Goal: Task Accomplishment & Management: Complete application form

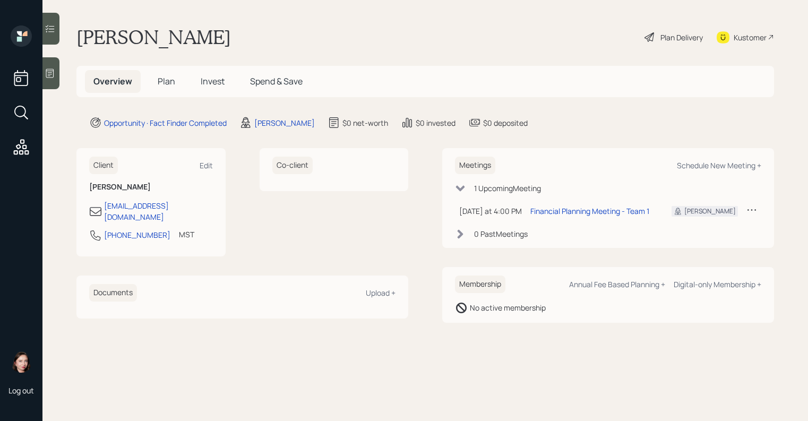
click at [53, 74] on icon at bounding box center [50, 73] width 11 height 11
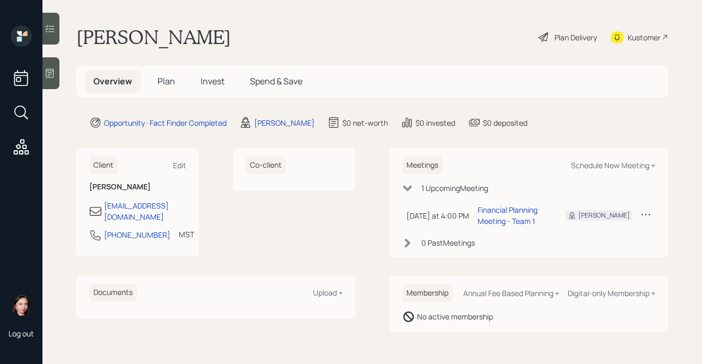
click at [571, 40] on div "Plan Delivery" at bounding box center [576, 37] width 42 height 11
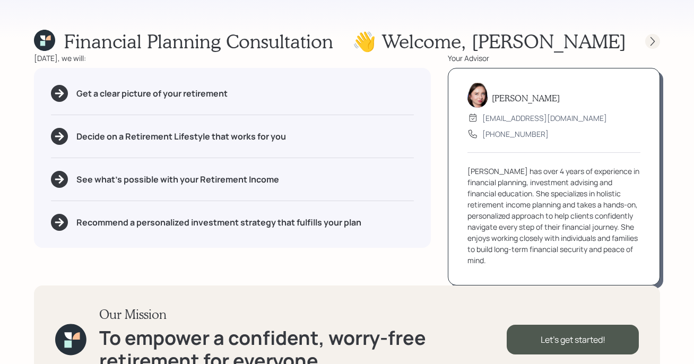
click at [654, 41] on icon at bounding box center [653, 41] width 4 height 9
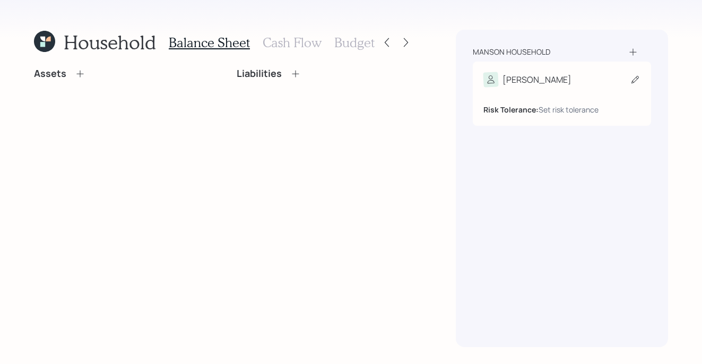
click at [637, 75] on icon at bounding box center [635, 79] width 11 height 11
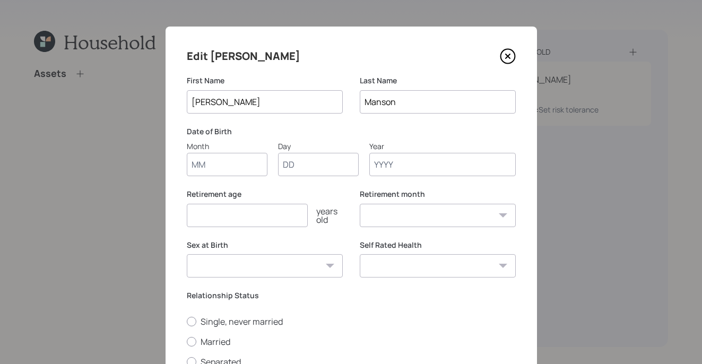
click at [200, 216] on input "number" at bounding box center [247, 215] width 121 height 23
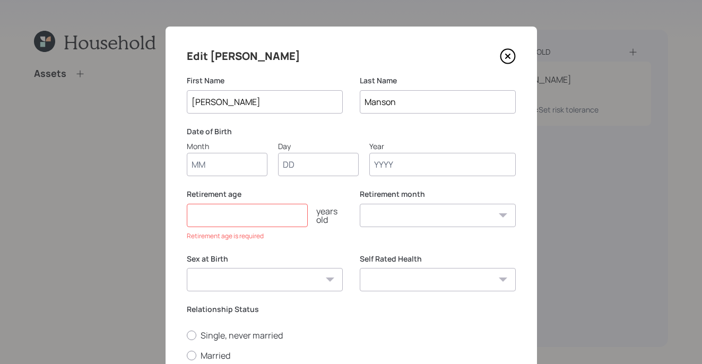
click at [216, 167] on input "Month" at bounding box center [227, 164] width 81 height 23
type input "o"
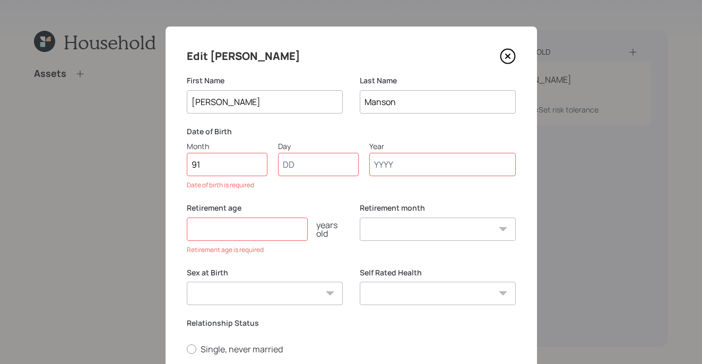
click at [231, 175] on input "91" at bounding box center [227, 164] width 81 height 23
type input "9"
type input "01"
type input "1955"
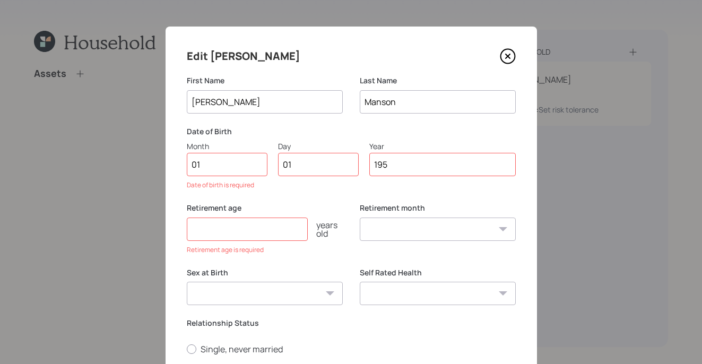
select select "1"
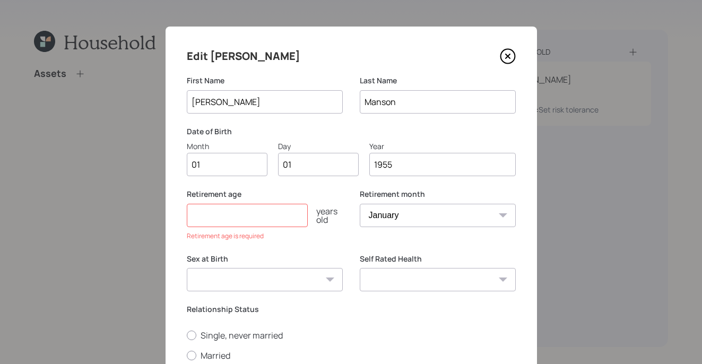
type input "1955"
click at [181, 338] on div "Edit Terry First Name Terry Last Name Manson Date of Birth Month 01 Day 01 Year…" at bounding box center [352, 253] width 372 height 452
click at [187, 339] on label "Single, never married" at bounding box center [351, 336] width 329 height 12
click at [186, 335] on input "Single, never married" at bounding box center [186, 335] width 1 height 1
radio input "true"
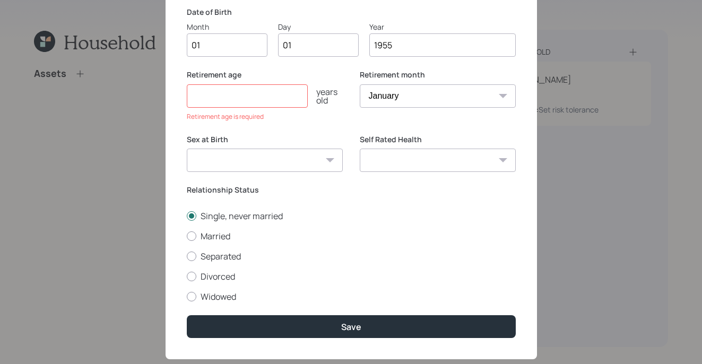
scroll to position [142, 0]
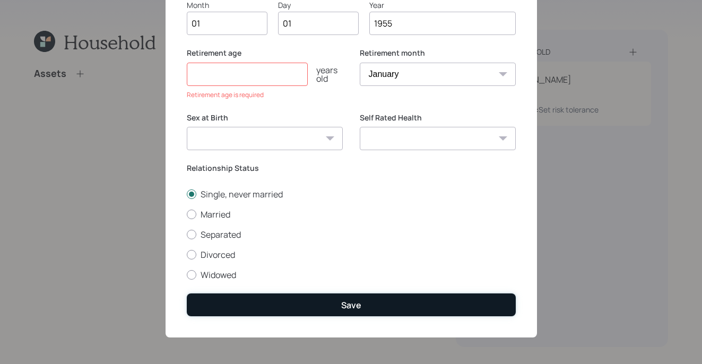
click at [341, 300] on div "Save" at bounding box center [351, 305] width 20 height 12
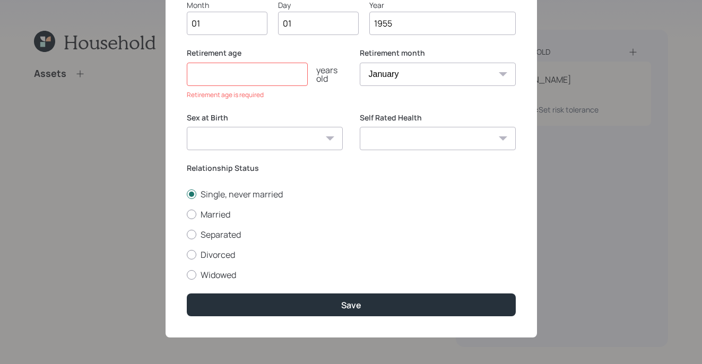
click at [267, 68] on input "number" at bounding box center [247, 74] width 121 height 23
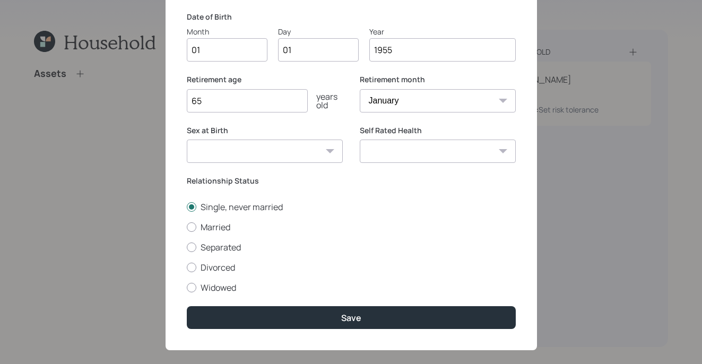
scroll to position [128, 0]
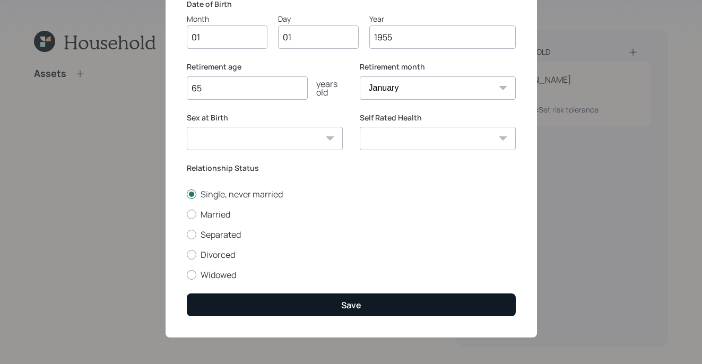
type input "65"
click at [382, 306] on button "Save" at bounding box center [351, 305] width 329 height 23
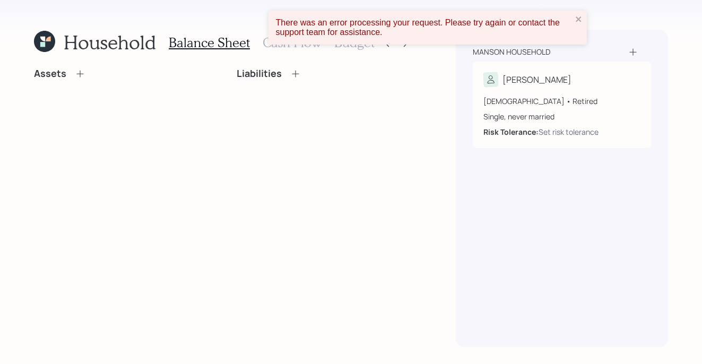
click at [79, 74] on icon at bounding box center [79, 73] width 7 height 7
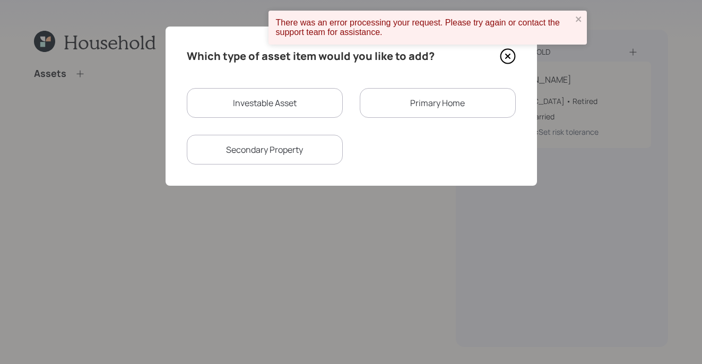
click at [241, 94] on div "Investable Asset" at bounding box center [265, 103] width 156 height 30
select select "taxable"
select select "balanced"
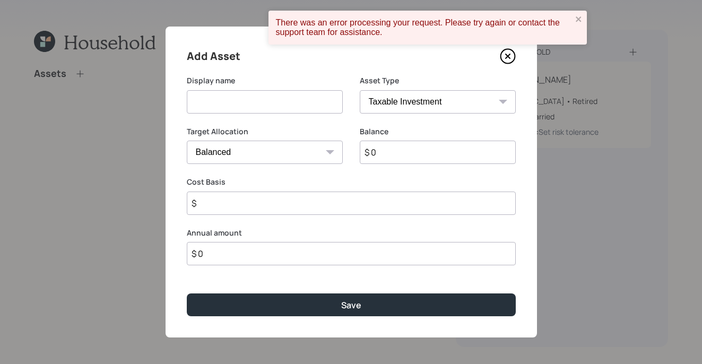
click at [272, 86] on div "Display name" at bounding box center [265, 94] width 156 height 38
click at [272, 91] on input at bounding box center [265, 101] width 156 height 23
type input "Brokerage"
click at [412, 96] on select "SEP IRA IRA Roth IRA 401(k) Roth 401(k) 403(b) Roth 403(b) 457(b) Roth 457(b) H…" at bounding box center [438, 101] width 156 height 23
click at [360, 90] on select "SEP IRA IRA Roth IRA 401(k) Roth 401(k) 403(b) Roth 403(b) 457(b) Roth 457(b) H…" at bounding box center [438, 101] width 156 height 23
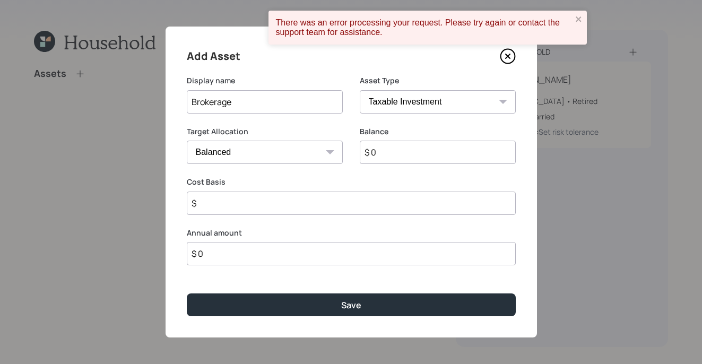
click at [393, 151] on input "$ 0" at bounding box center [438, 152] width 156 height 23
type input "$ 200,000"
click at [348, 205] on input "$" at bounding box center [351, 203] width 329 height 23
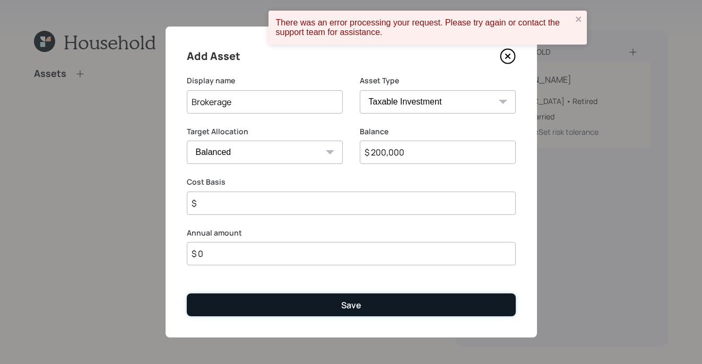
click at [382, 308] on button "Save" at bounding box center [351, 305] width 329 height 23
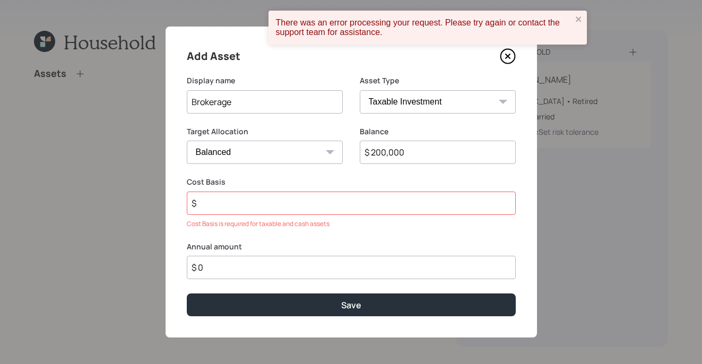
click at [344, 212] on input "$" at bounding box center [351, 203] width 329 height 23
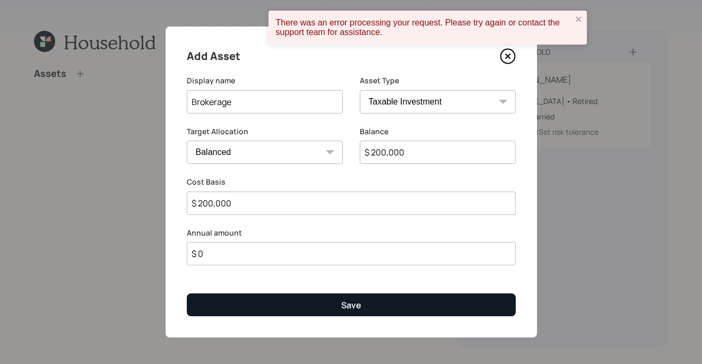
type input "$ 200,000"
click at [345, 312] on button "Save" at bounding box center [351, 305] width 329 height 23
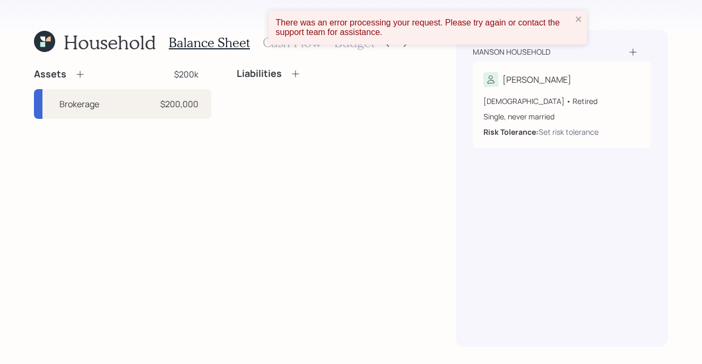
click at [81, 74] on icon at bounding box center [80, 74] width 11 height 11
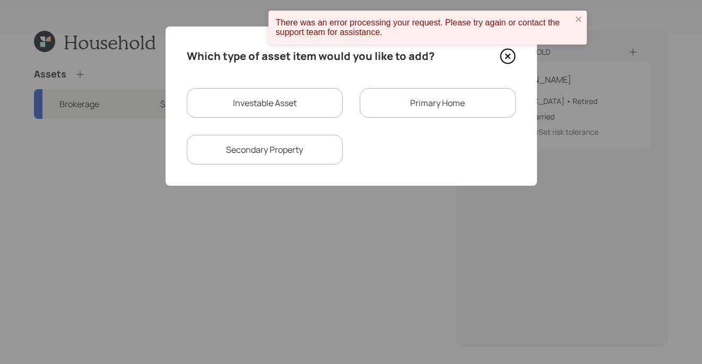
click at [278, 109] on div "Investable Asset" at bounding box center [265, 103] width 156 height 30
select select "taxable"
select select "balanced"
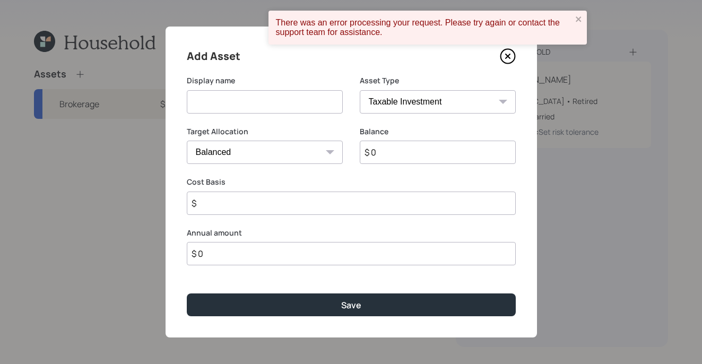
click at [298, 111] on input at bounding box center [265, 101] width 156 height 23
type input "Savings"
click at [419, 100] on select "SEP IRA IRA Roth IRA 401(k) Roth 401(k) 403(b) Roth 403(b) 457(b) Roth 457(b) H…" at bounding box center [438, 101] width 156 height 23
select select "cash"
click at [360, 90] on select "SEP IRA IRA Roth IRA 401(k) Roth 401(k) 403(b) Roth 403(b) 457(b) Roth 457(b) H…" at bounding box center [438, 101] width 156 height 23
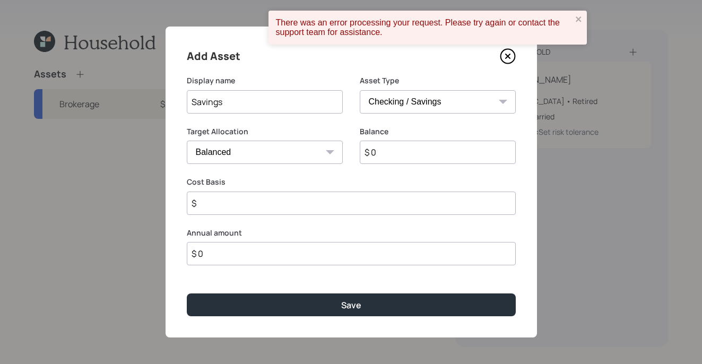
type input "$"
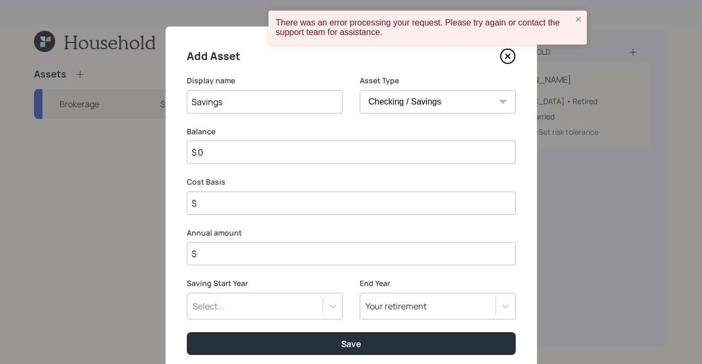
click at [374, 158] on input "$ 0" at bounding box center [351, 152] width 329 height 23
type input "$"
type input "$ 3"
type input "$ 30"
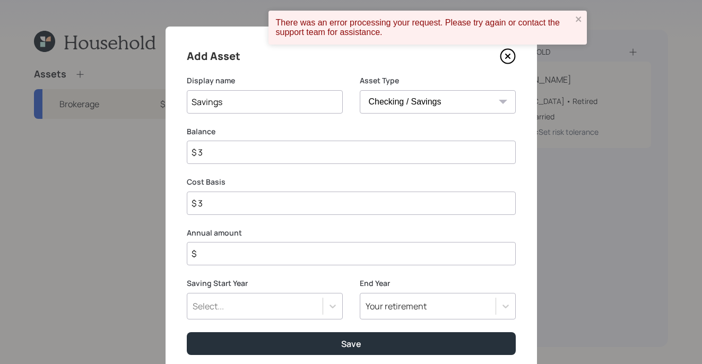
type input "$ 30"
type input "$ 300"
type input "$ 3,000"
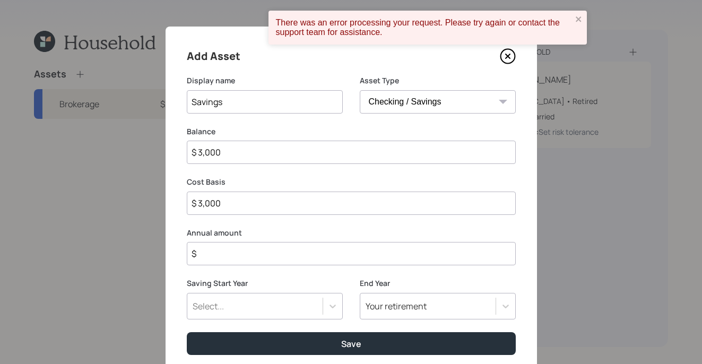
type input "$ 30,000"
type input "$ 300,000"
click at [323, 253] on input "$" at bounding box center [351, 253] width 329 height 23
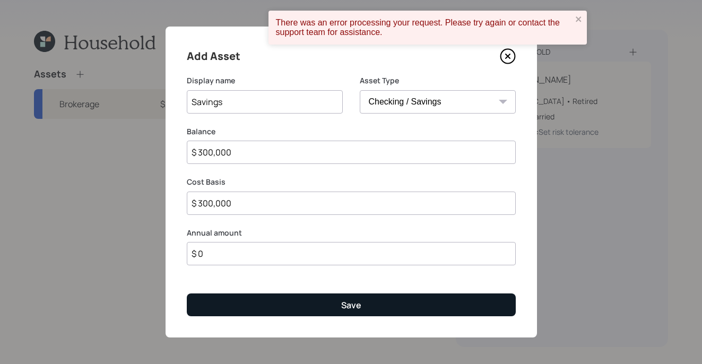
type input "$ 0"
click at [391, 308] on button "Save" at bounding box center [351, 305] width 329 height 23
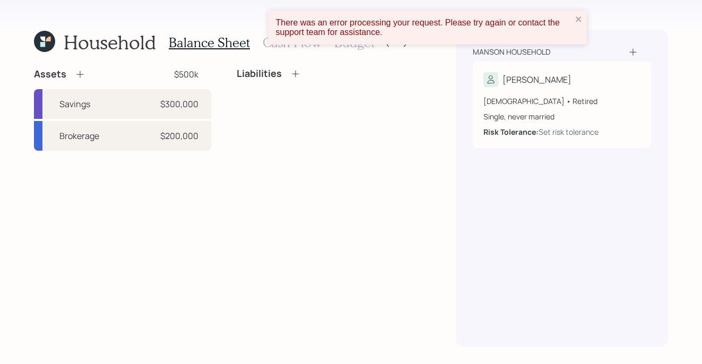
click at [210, 152] on div "Assets $500k Savings $300,000 Brokerage $200,000 Liabilities" at bounding box center [223, 207] width 379 height 279
click at [78, 76] on icon at bounding box center [80, 74] width 11 height 11
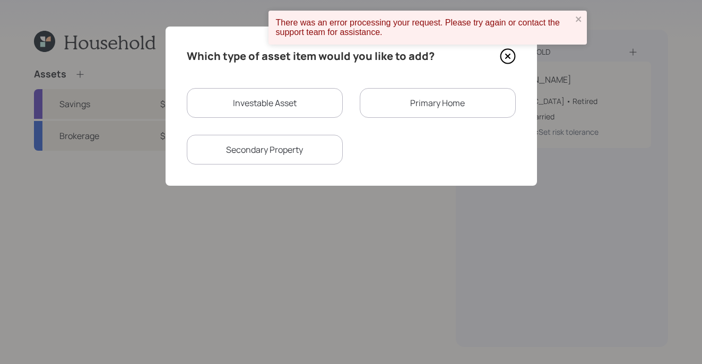
click at [297, 104] on div "Investable Asset" at bounding box center [265, 103] width 156 height 30
select select "taxable"
select select "balanced"
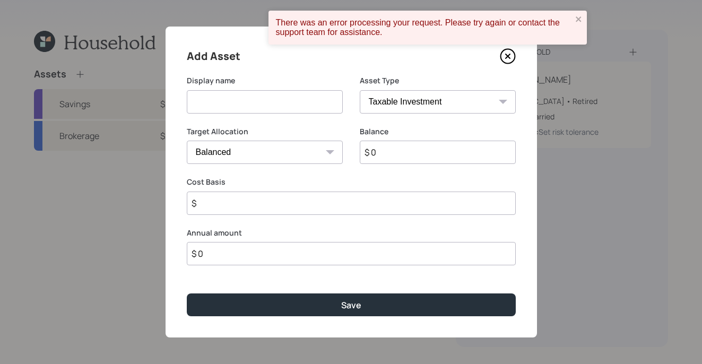
click at [252, 105] on input at bounding box center [265, 101] width 156 height 23
type input "Traditional IRA"
click at [402, 91] on select "SEP IRA IRA Roth IRA 401(k) Roth 401(k) 403(b) Roth 403(b) 457(b) Roth 457(b) H…" at bounding box center [438, 101] width 156 height 23
select select "ira"
click at [360, 90] on select "SEP IRA IRA Roth IRA 401(k) Roth 401(k) 403(b) Roth 403(b) 457(b) Roth 457(b) H…" at bounding box center [438, 101] width 156 height 23
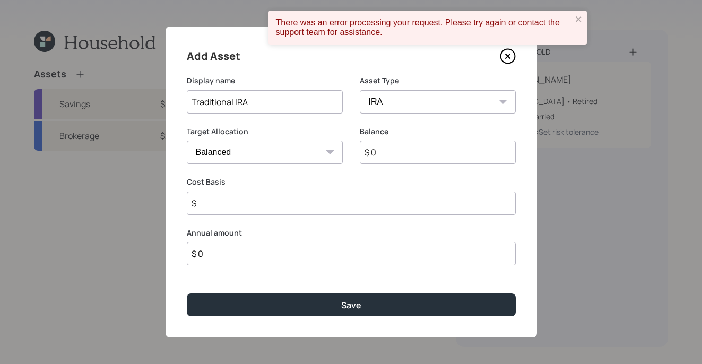
type input "$"
click at [403, 144] on input "$ 0" at bounding box center [438, 152] width 156 height 23
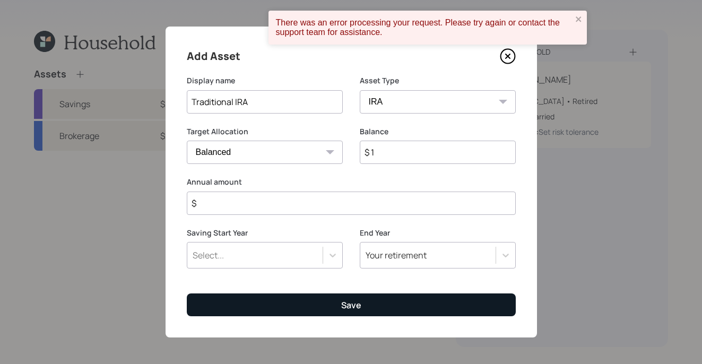
type input "$ 1"
click at [346, 304] on div "Save" at bounding box center [351, 305] width 20 height 12
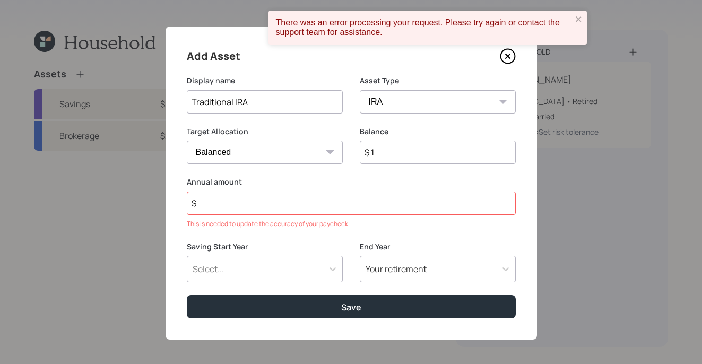
click at [266, 203] on input "$" at bounding box center [351, 203] width 329 height 23
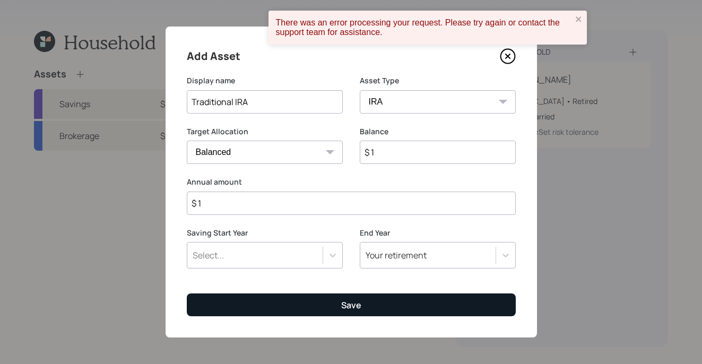
type input "$ 1"
click at [320, 295] on button "Save" at bounding box center [351, 305] width 329 height 23
click at [327, 302] on button "Save" at bounding box center [351, 305] width 329 height 23
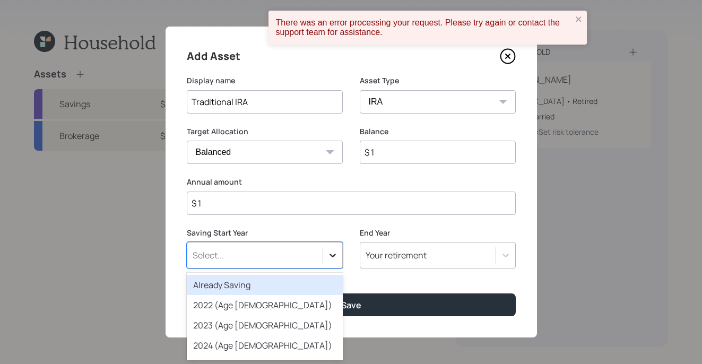
click at [330, 258] on icon at bounding box center [332, 255] width 11 height 11
click at [306, 279] on div "Already Saving" at bounding box center [265, 285] width 156 height 20
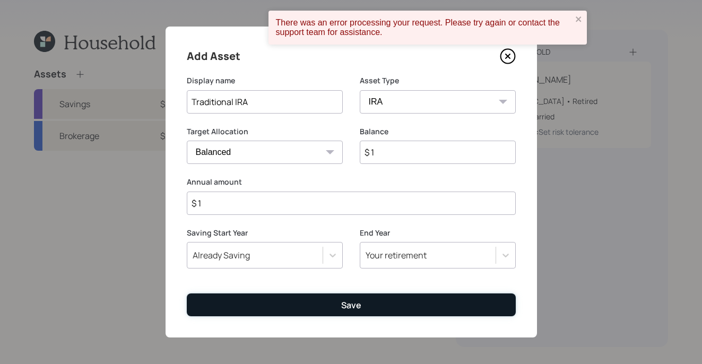
click at [333, 304] on button "Save" at bounding box center [351, 305] width 329 height 23
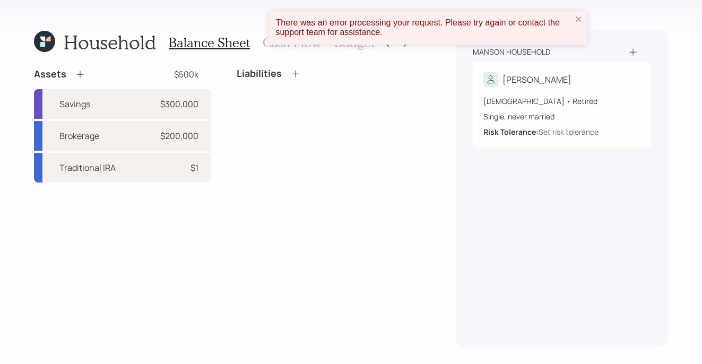
click at [584, 16] on div "There was an error processing your request. Please try again or contact the sup…" at bounding box center [428, 28] width 318 height 34
